Goal: Information Seeking & Learning: Learn about a topic

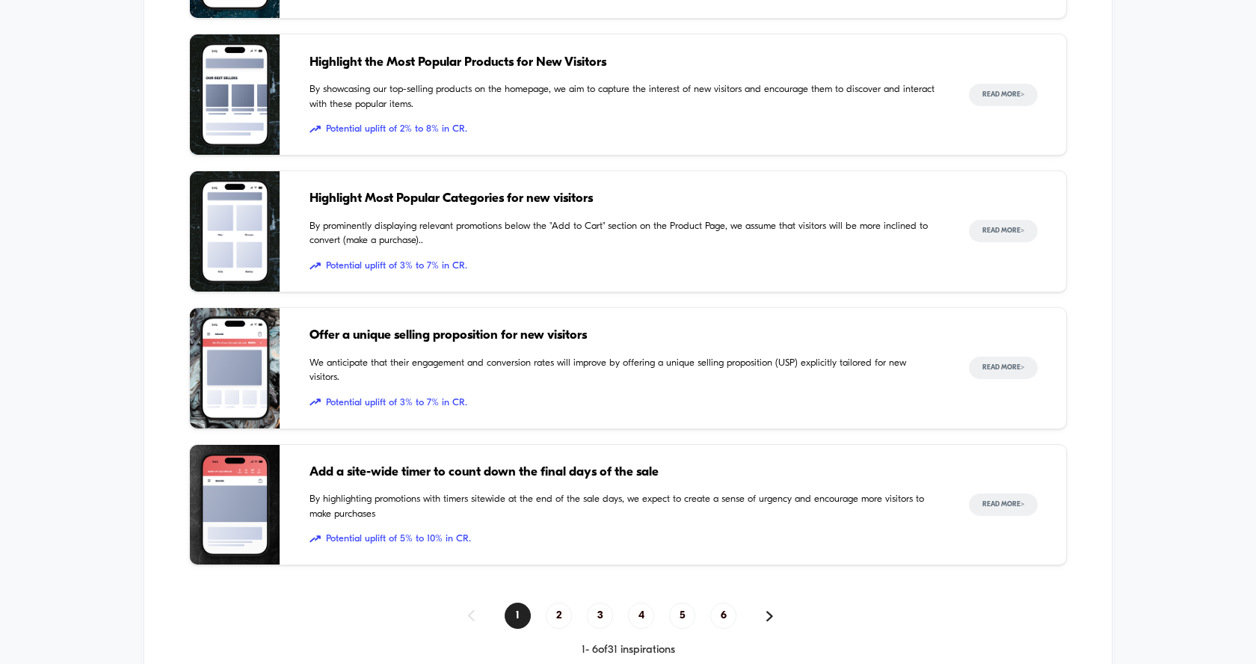
scroll to position [937, 0]
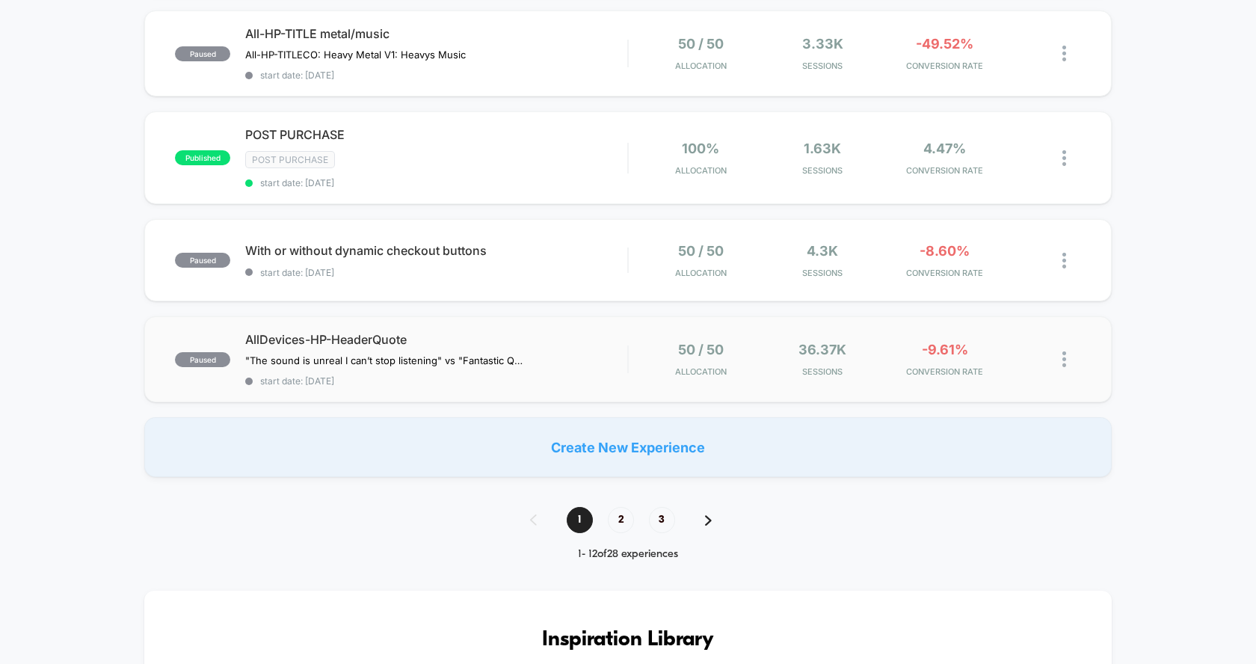
click at [633, 342] on div "50 / 50 Allocation 36.37k Sessions -9.61% CONVERSION RATE" at bounding box center [855, 359] width 452 height 35
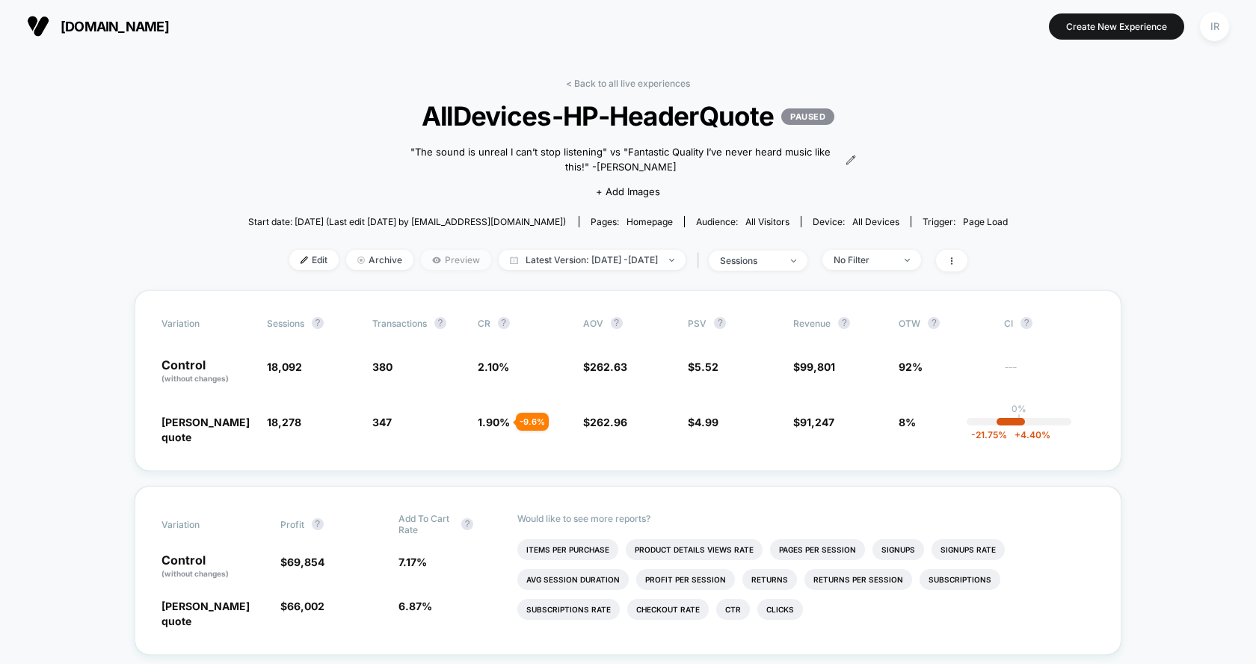
click at [421, 253] on span "Preview" at bounding box center [456, 260] width 70 height 20
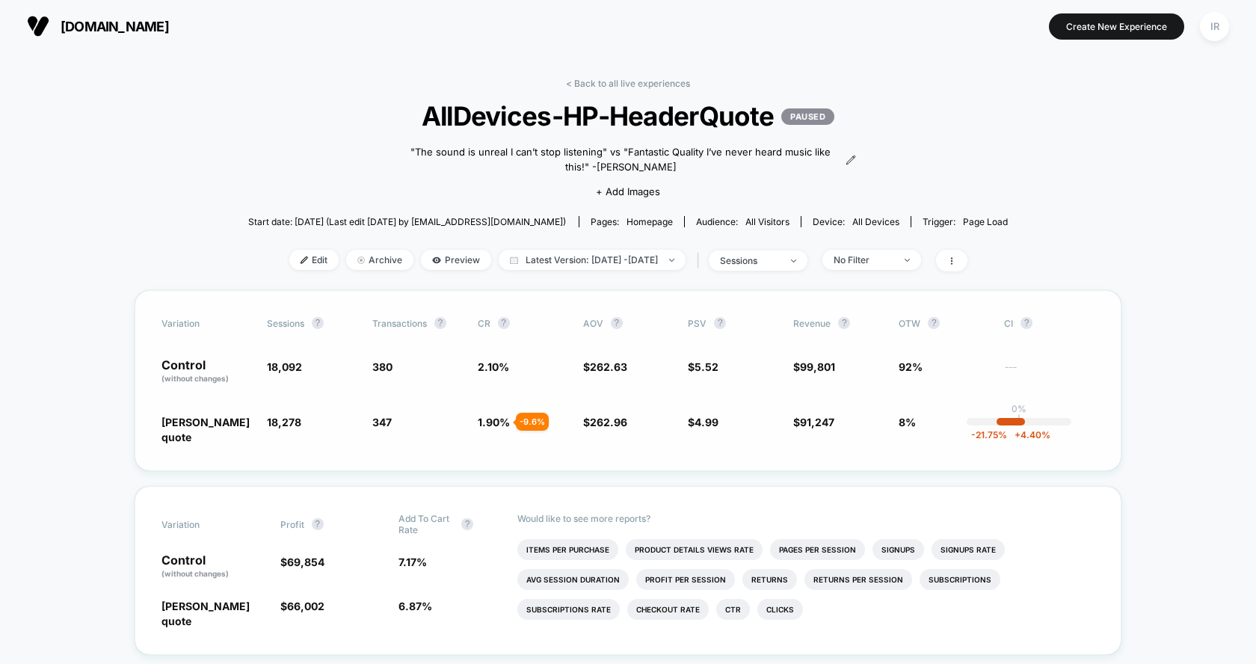
click at [231, 368] on p "Control (without changes)" at bounding box center [206, 371] width 90 height 25
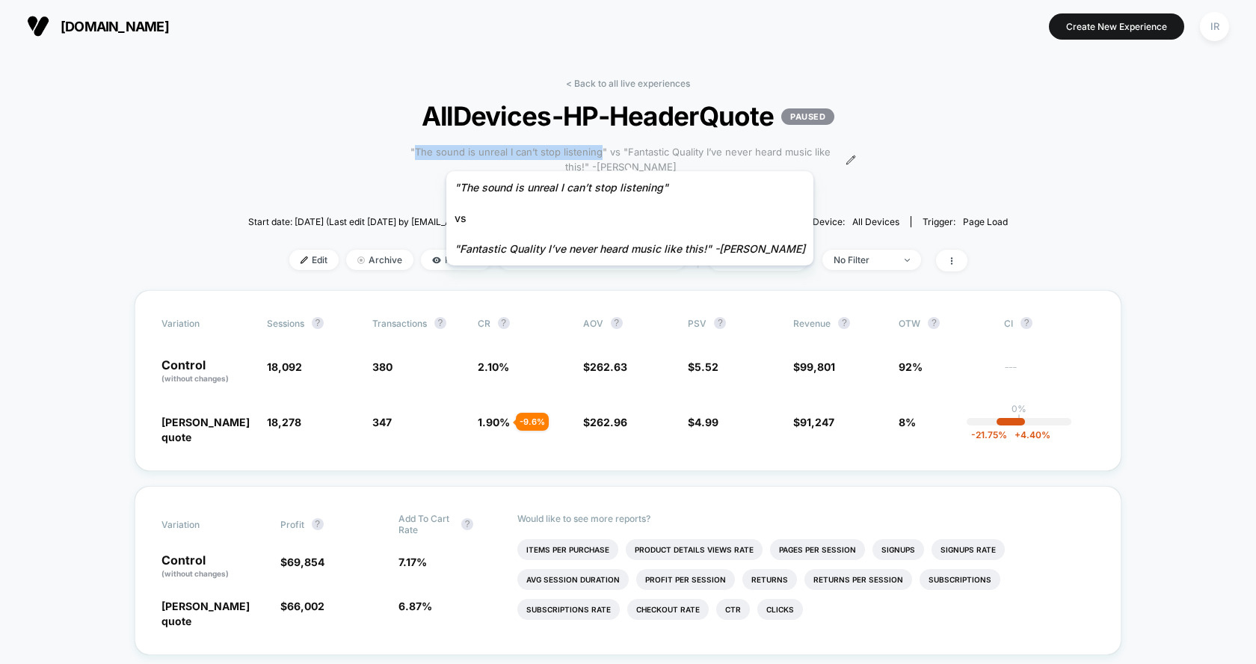
drag, startPoint x: 416, startPoint y: 152, endPoint x: 601, endPoint y: 152, distance: 184.6
click at [601, 152] on span ""The sound is unreal I can’t stop listening" vs "Fantastic Quality I’ve never h…" at bounding box center [621, 159] width 442 height 29
copy span "The sound is unreal I can’t stop listening"
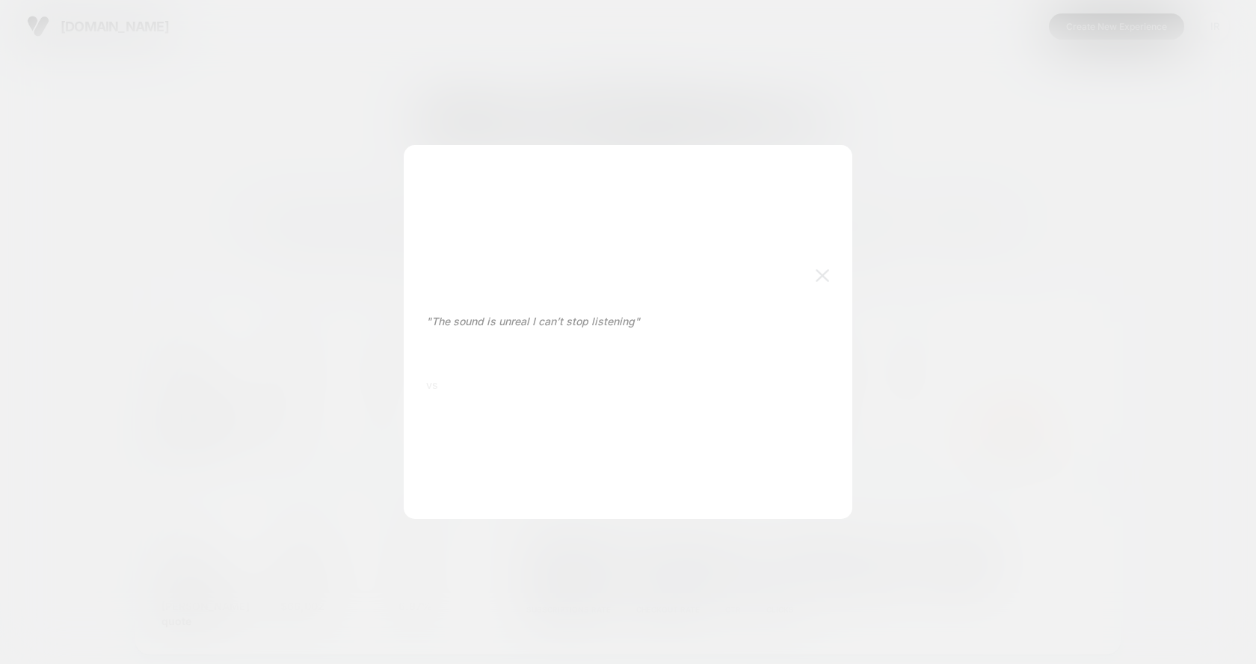
click at [1056, 138] on div at bounding box center [628, 332] width 1256 height 664
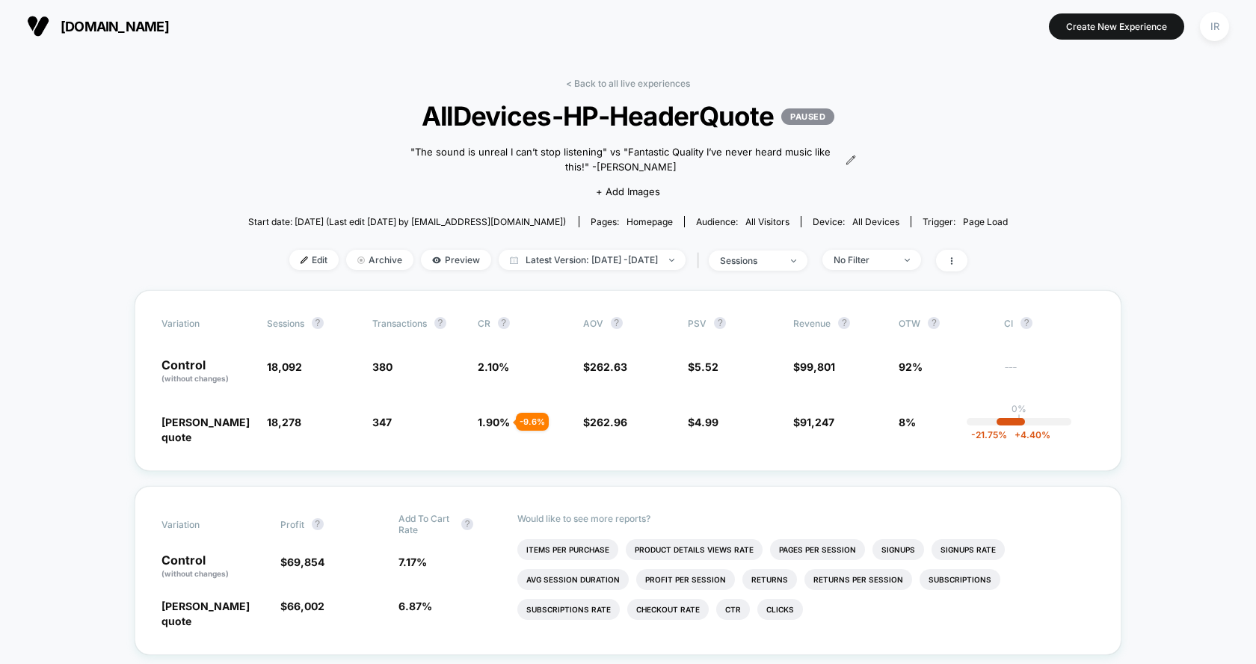
click at [513, 206] on div ""The sound is unreal I can’t stop listening" vs "Fantastic Quality I’ve never h…" at bounding box center [628, 170] width 456 height 77
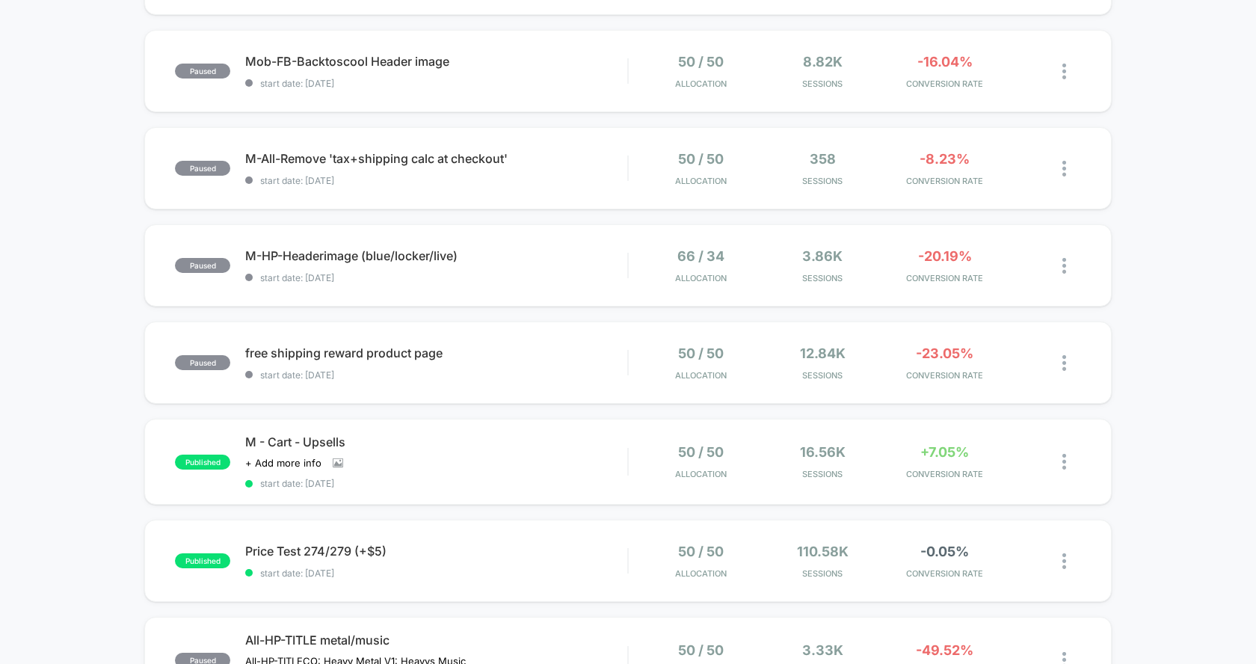
scroll to position [368, 0]
